Goal: Task Accomplishment & Management: Use online tool/utility

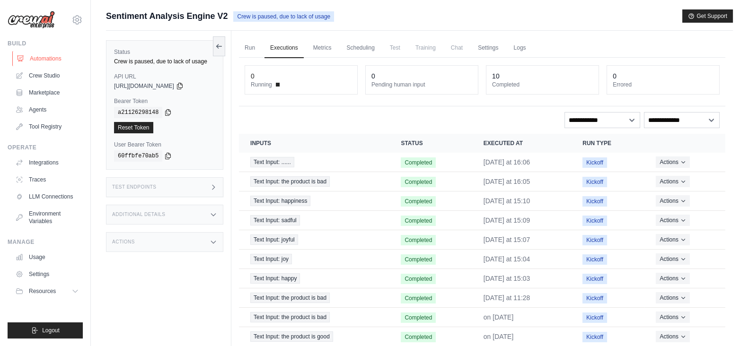
click at [45, 55] on link "Automations" at bounding box center [47, 58] width 71 height 15
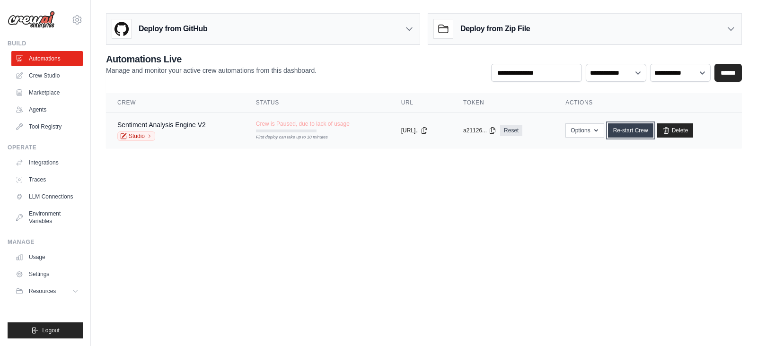
click at [634, 130] on link "Re-start Crew" at bounding box center [630, 130] width 45 height 14
